Goal: Navigation & Orientation: Find specific page/section

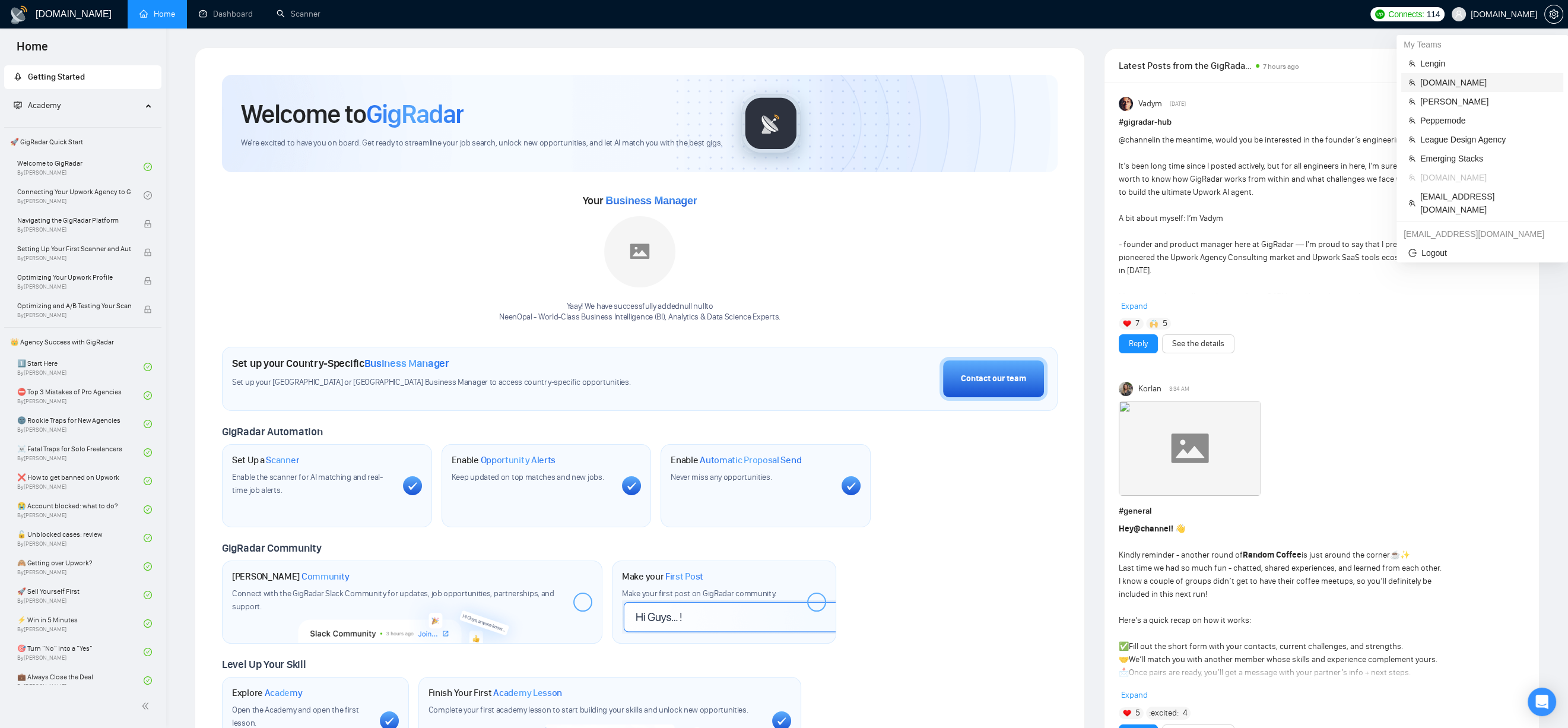
click at [1463, 86] on span "Perfsol.tech" at bounding box center [1487, 82] width 135 height 13
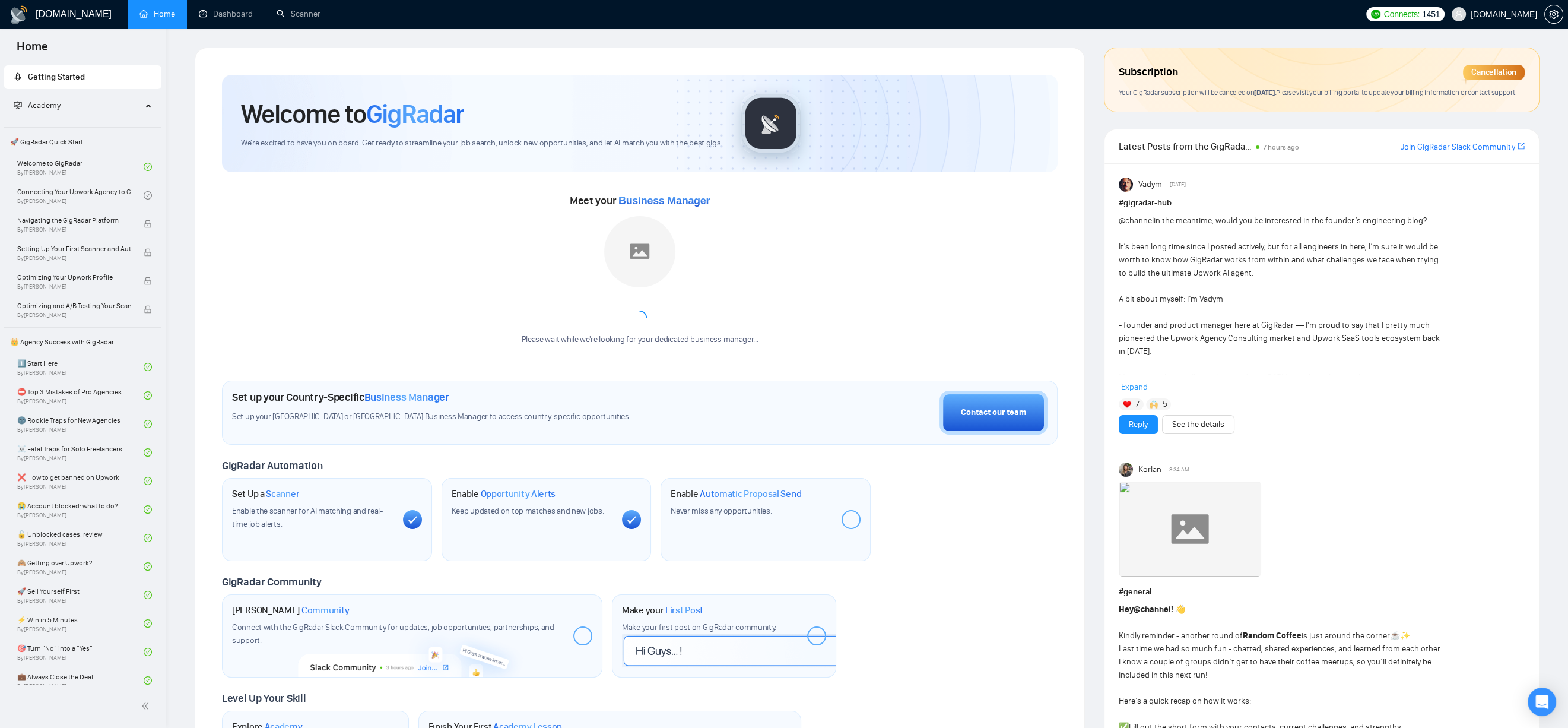
click at [289, 223] on div "Meet your Business Manager Please wait while we're looking for your dedicated b…" at bounding box center [640, 274] width 836 height 166
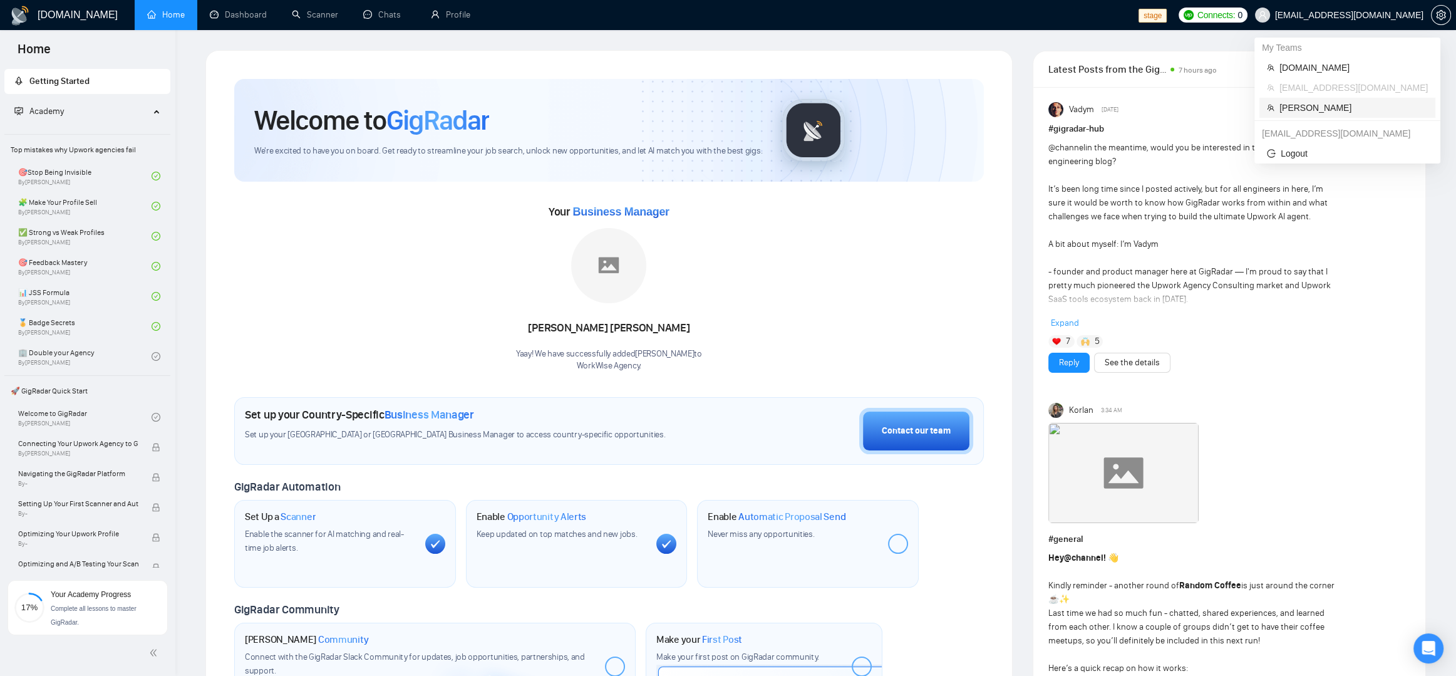
click at [1324, 106] on span "[PERSON_NAME]" at bounding box center [1353, 108] width 148 height 14
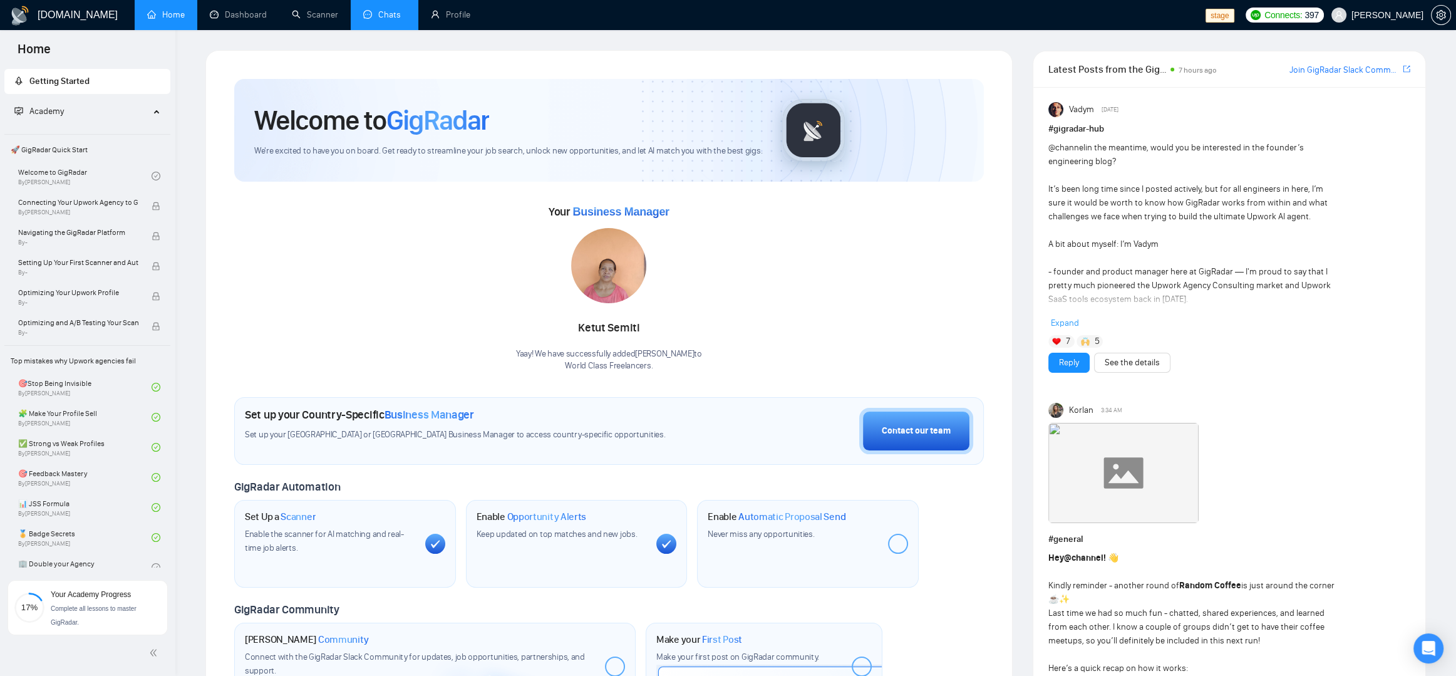
click at [385, 16] on link "Chats" at bounding box center [384, 14] width 43 height 11
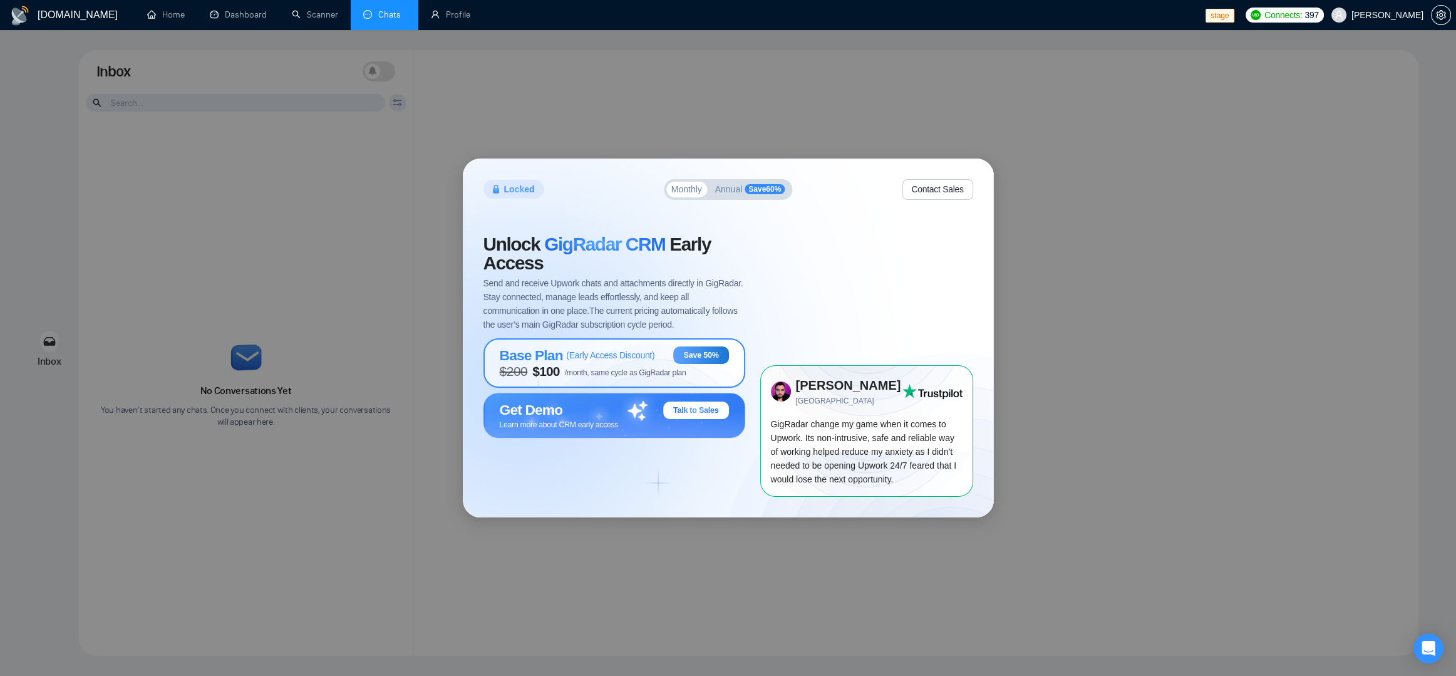
click at [552, 367] on span "$ 100" at bounding box center [545, 371] width 27 height 15
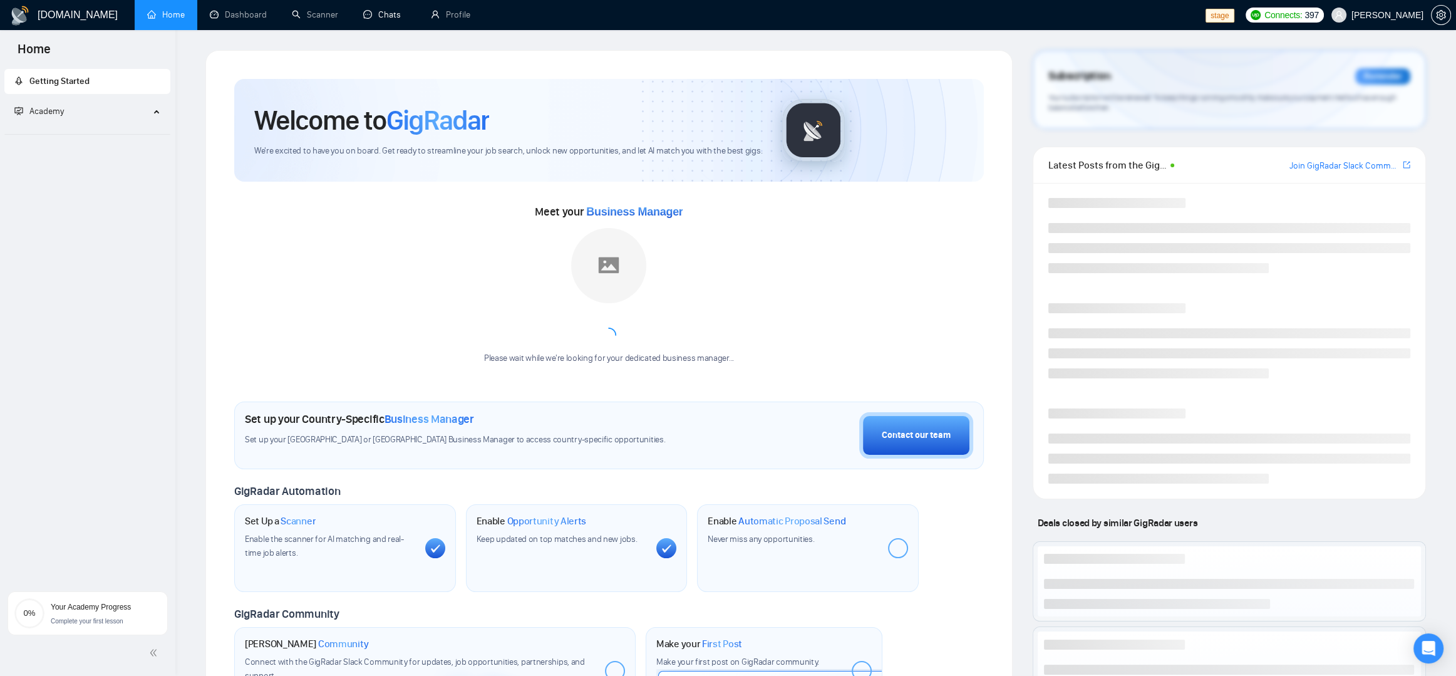
drag, startPoint x: 363, startPoint y: 21, endPoint x: 367, endPoint y: 34, distance: 13.1
click at [363, 20] on link "Chats" at bounding box center [384, 14] width 43 height 11
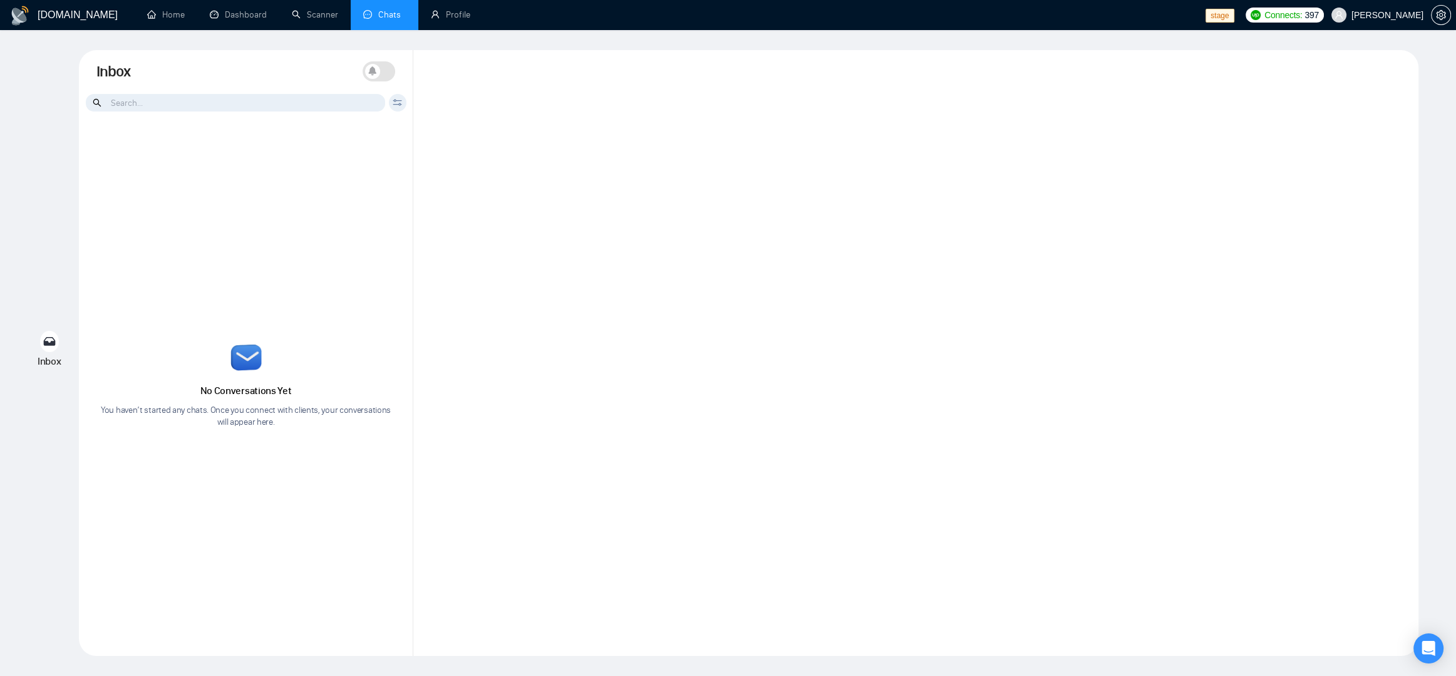
click at [659, 331] on div at bounding box center [915, 353] width 1005 height 606
click at [607, 183] on div at bounding box center [915, 353] width 1005 height 606
click at [34, 100] on div "Inbox Inbox Turn On Push Notifications Stay updated instantly with real-time al…" at bounding box center [728, 353] width 1416 height 606
click at [535, 341] on div at bounding box center [915, 353] width 1005 height 606
click at [435, 321] on div at bounding box center [915, 353] width 1005 height 606
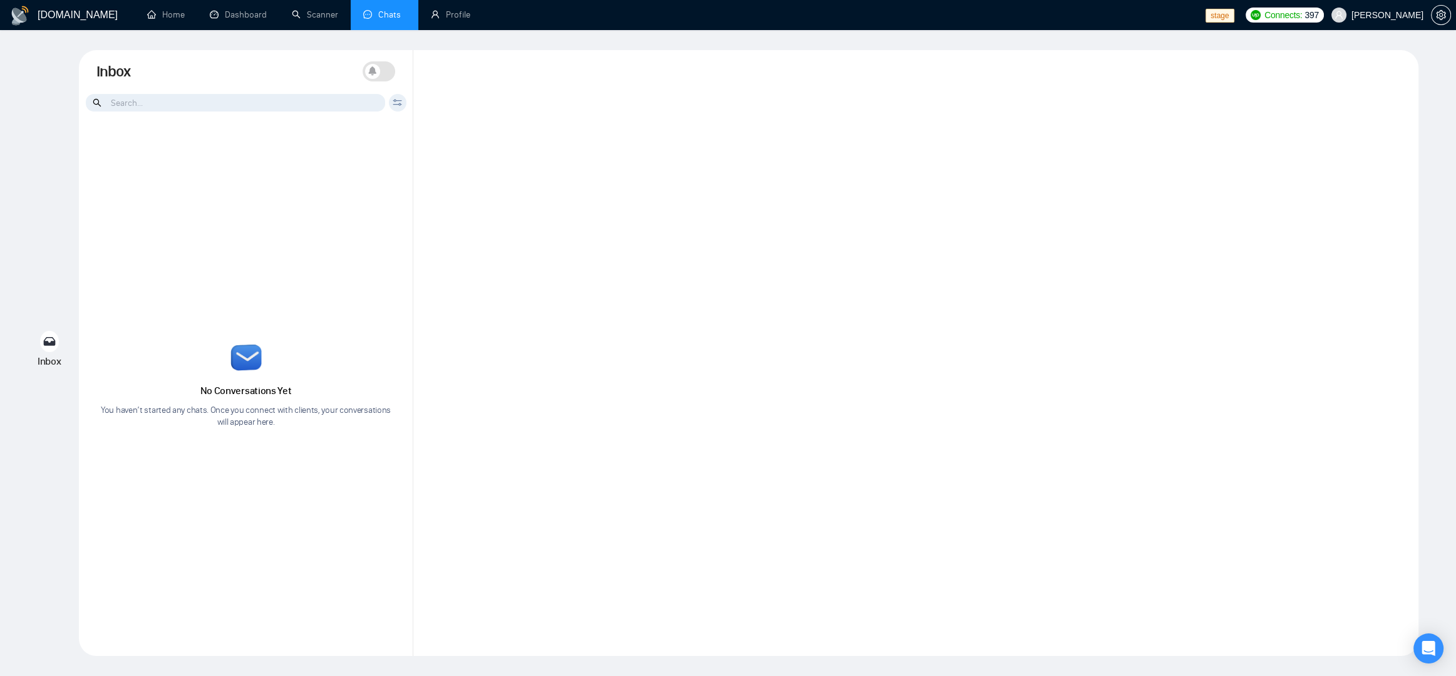
click at [815, 306] on div at bounding box center [915, 353] width 1005 height 606
click at [726, 237] on div at bounding box center [915, 353] width 1005 height 606
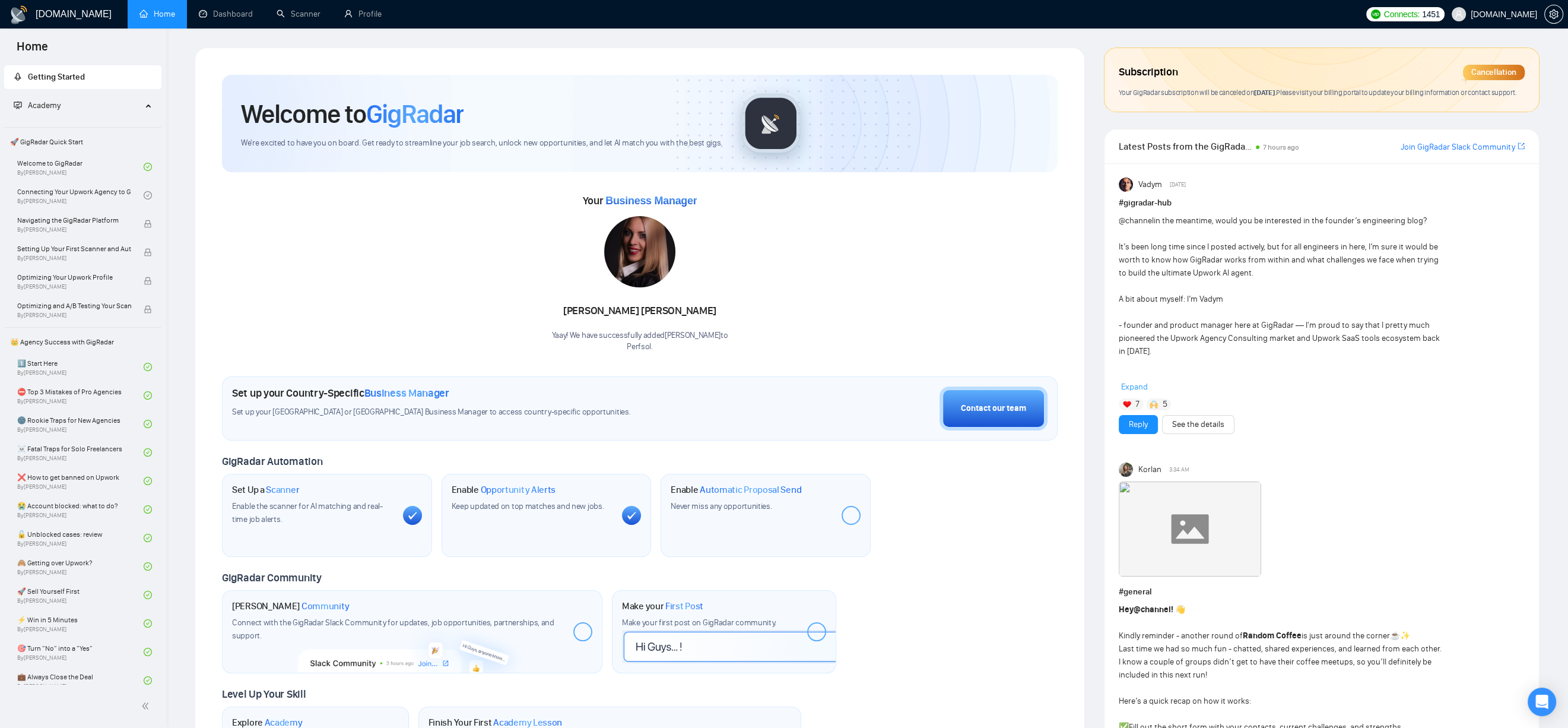
click at [297, 203] on div "Your Business Manager Agnieszka Kowalczyk Yaay! We have successfully added Agni…" at bounding box center [640, 272] width 836 height 161
click at [306, 9] on link "Scanner" at bounding box center [298, 13] width 44 height 10
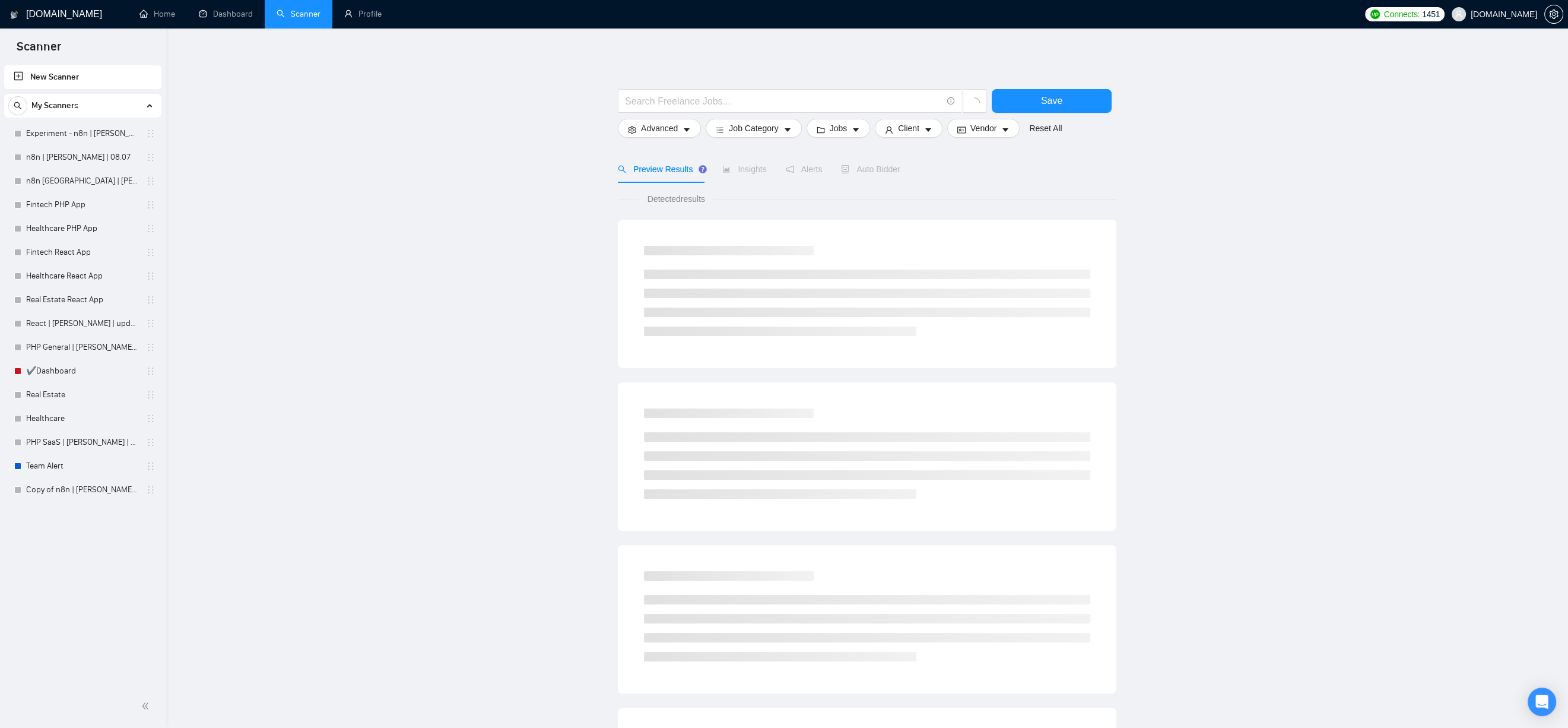
click at [1291, 47] on main "Save Advanced Job Category Jobs Client Vendor Reset All Preview Results Insight…" at bounding box center [866, 533] width 1363 height 972
click at [245, 13] on link "Dashboard" at bounding box center [225, 13] width 54 height 10
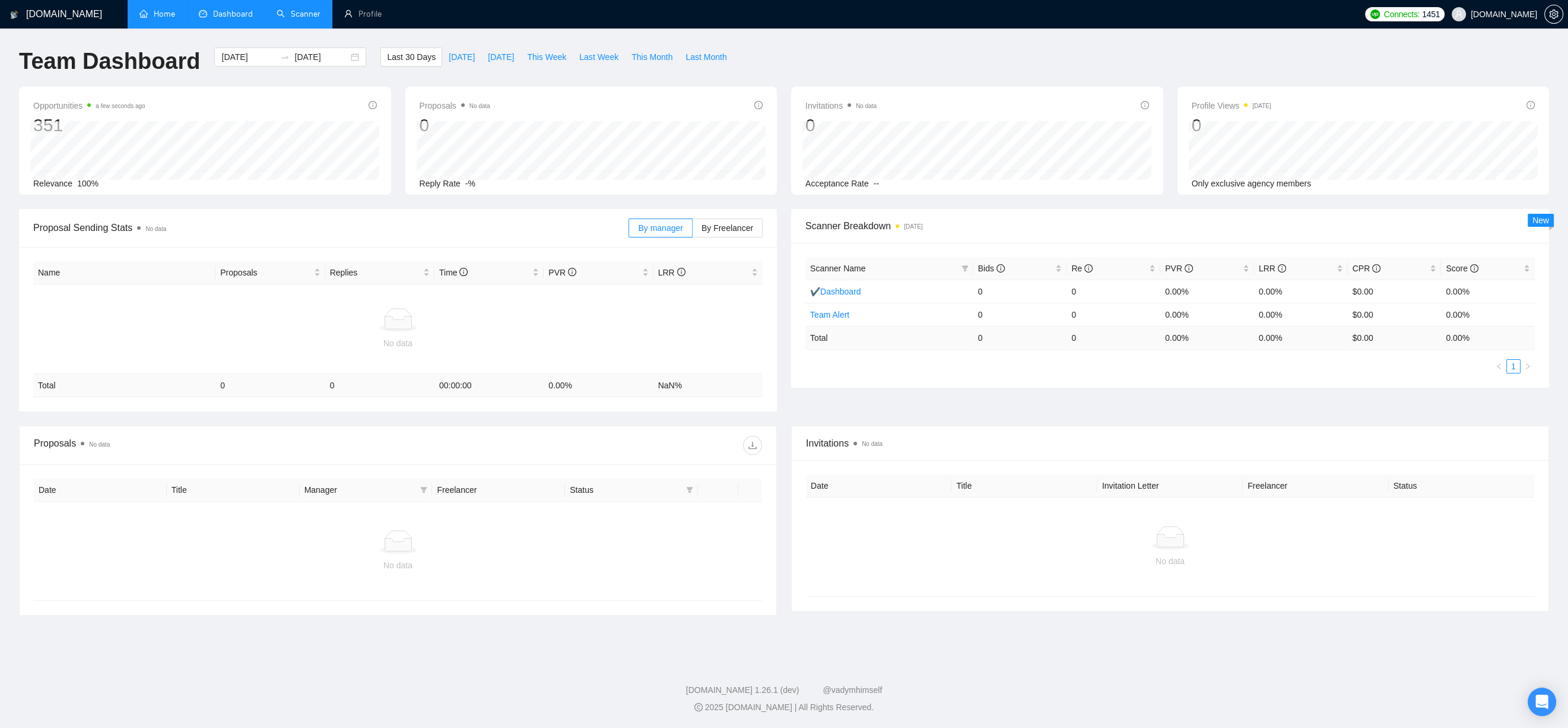
click at [150, 14] on link "Home" at bounding box center [157, 13] width 36 height 10
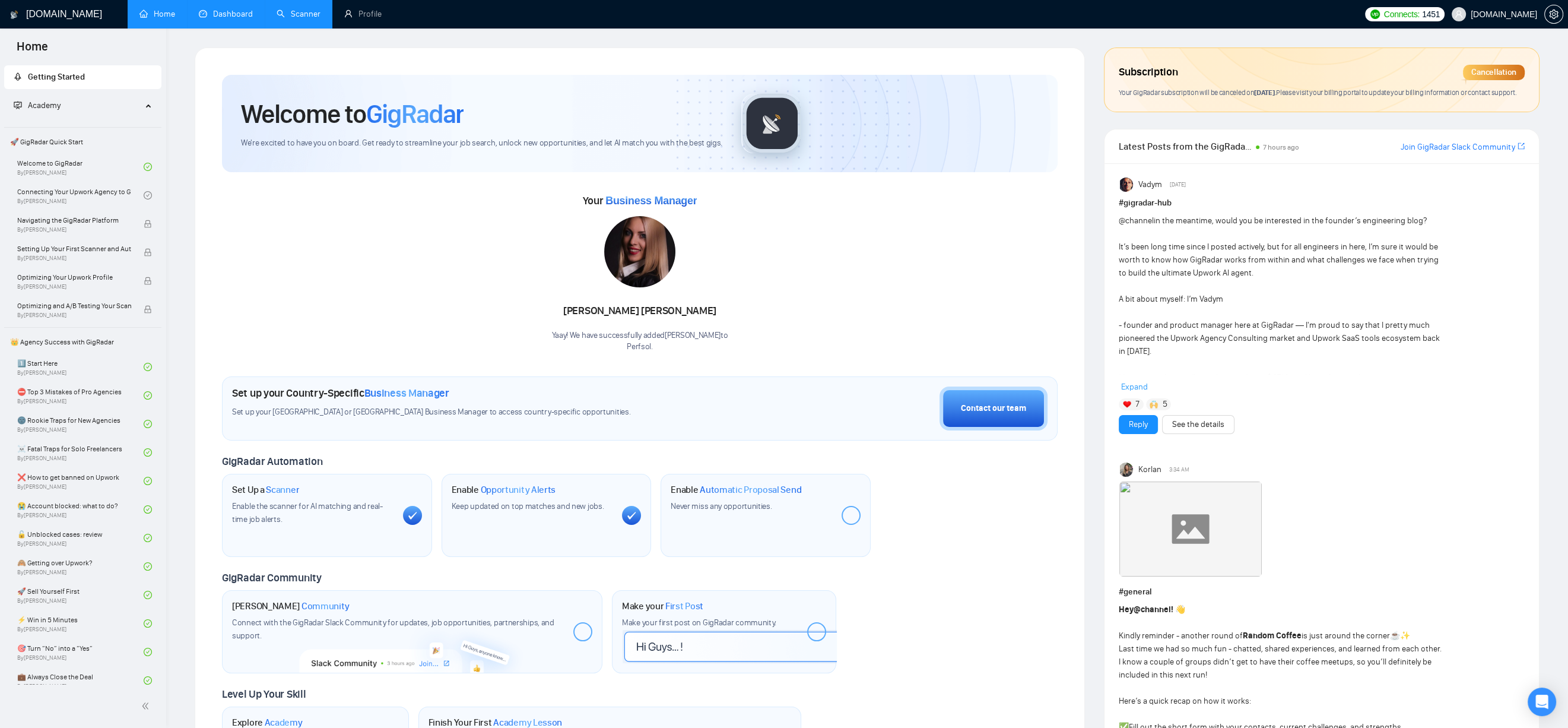
drag, startPoint x: 593, startPoint y: 312, endPoint x: 691, endPoint y: 309, distance: 98.0
click at [691, 309] on div "Agnieszka Kowalczyk" at bounding box center [640, 310] width 176 height 20
click at [614, 311] on div "Agnieszka Kowalczyk" at bounding box center [640, 310] width 176 height 20
copy div "Agnieszka"
